Goal: Task Accomplishment & Management: Use online tool/utility

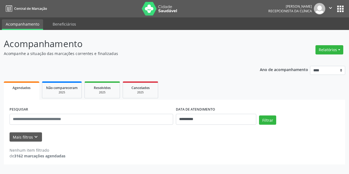
click at [333, 48] on button "Relatórios" at bounding box center [330, 49] width 28 height 9
click at [309, 62] on link "Agendamentos" at bounding box center [314, 62] width 59 height 8
select select "*"
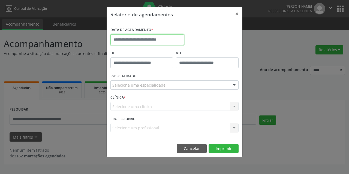
click at [147, 39] on input "text" at bounding box center [147, 39] width 74 height 11
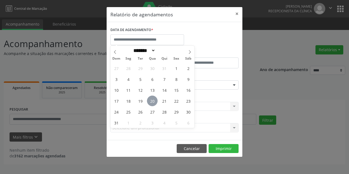
click at [150, 103] on span "20" at bounding box center [152, 101] width 11 height 11
type input "**********"
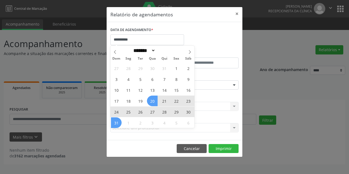
click at [117, 125] on span "31" at bounding box center [116, 123] width 11 height 11
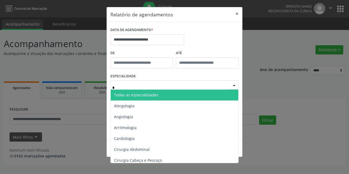
type input "**"
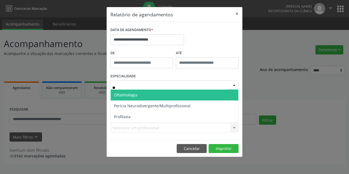
click at [139, 97] on span "Oftalmologia" at bounding box center [175, 95] width 128 height 11
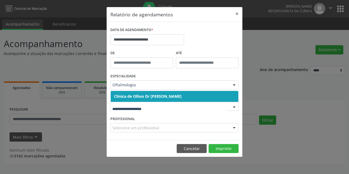
click at [143, 111] on input "text" at bounding box center [169, 109] width 115 height 11
click at [158, 98] on span "Clinica de Olhos Dr [PERSON_NAME]" at bounding box center [148, 96] width 68 height 5
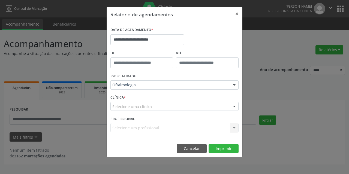
click at [151, 107] on div "Selecione uma clínica" at bounding box center [174, 106] width 128 height 9
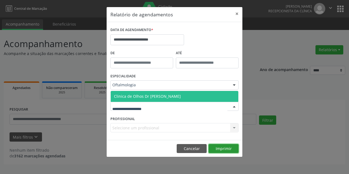
click at [218, 150] on button "Imprimir" at bounding box center [224, 148] width 30 height 9
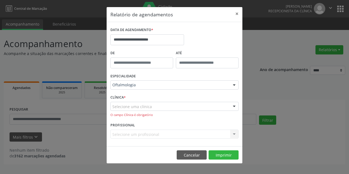
click at [128, 110] on div "Selecione uma clínica" at bounding box center [174, 106] width 128 height 9
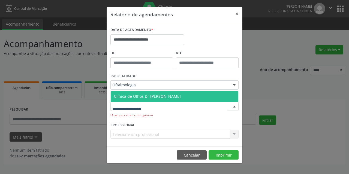
click at [136, 96] on span "Clinica de Olhos Dr [PERSON_NAME]" at bounding box center [147, 96] width 67 height 5
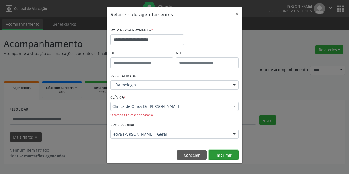
click at [218, 155] on button "Imprimir" at bounding box center [224, 155] width 30 height 9
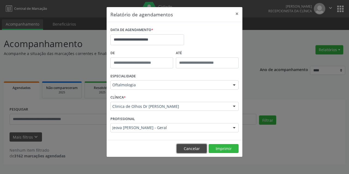
click at [198, 151] on button "Cancelar" at bounding box center [192, 148] width 30 height 9
